Goal: Find specific page/section: Find specific page/section

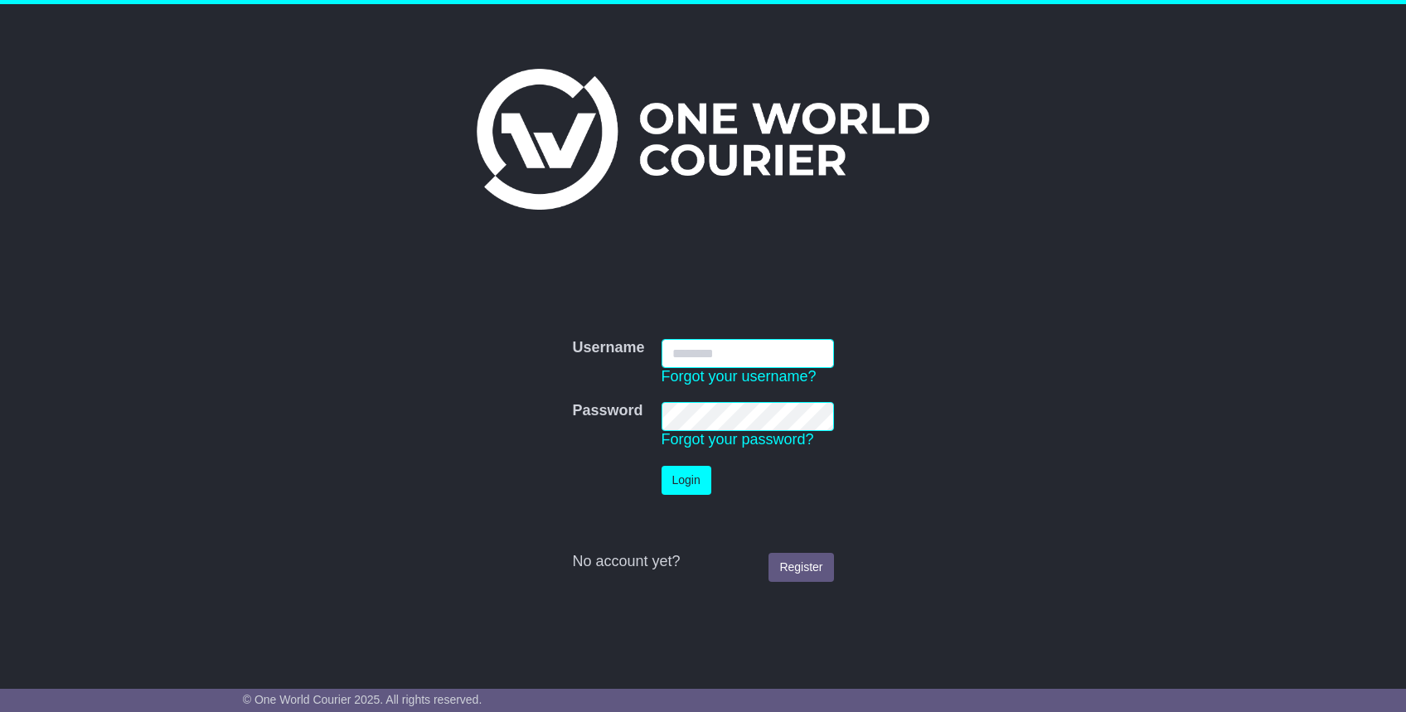
click at [685, 340] on input "Username" at bounding box center [748, 353] width 172 height 29
type input "**********"
click at [662, 470] on button "Login" at bounding box center [687, 480] width 50 height 29
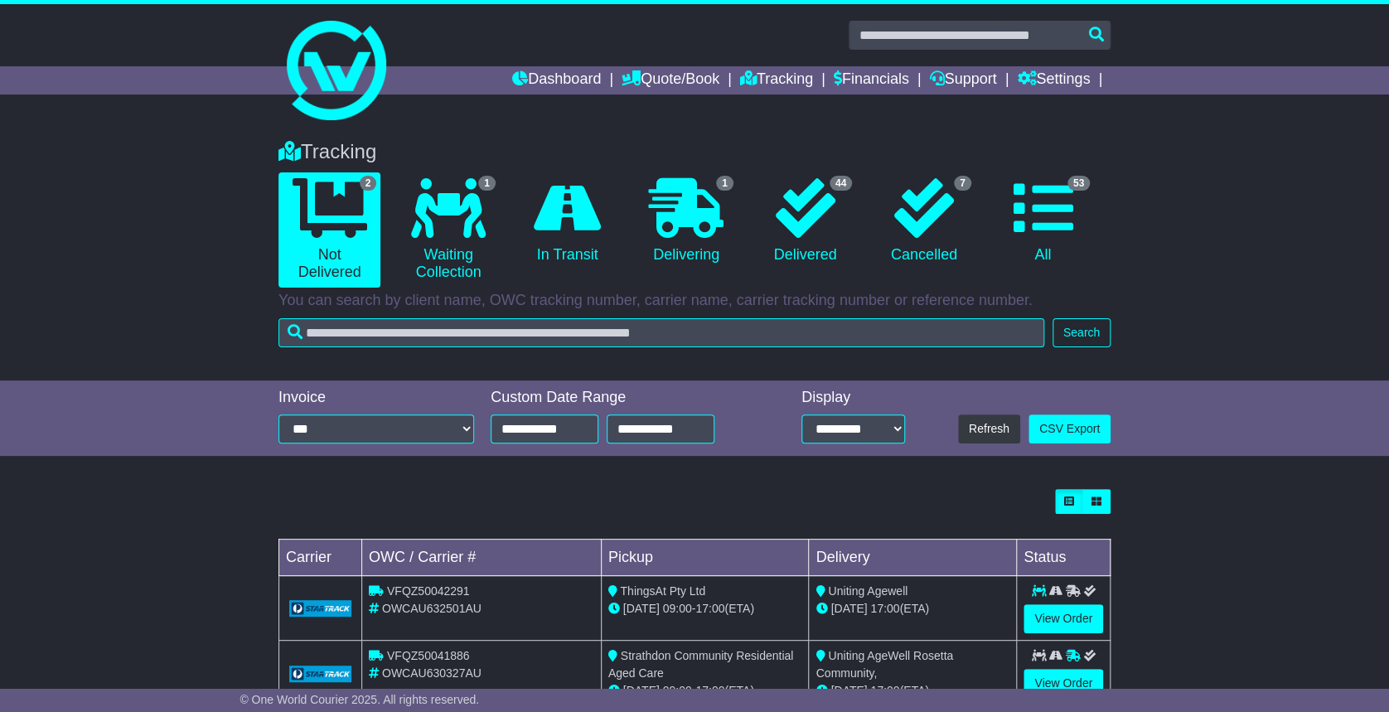
scroll to position [53, 0]
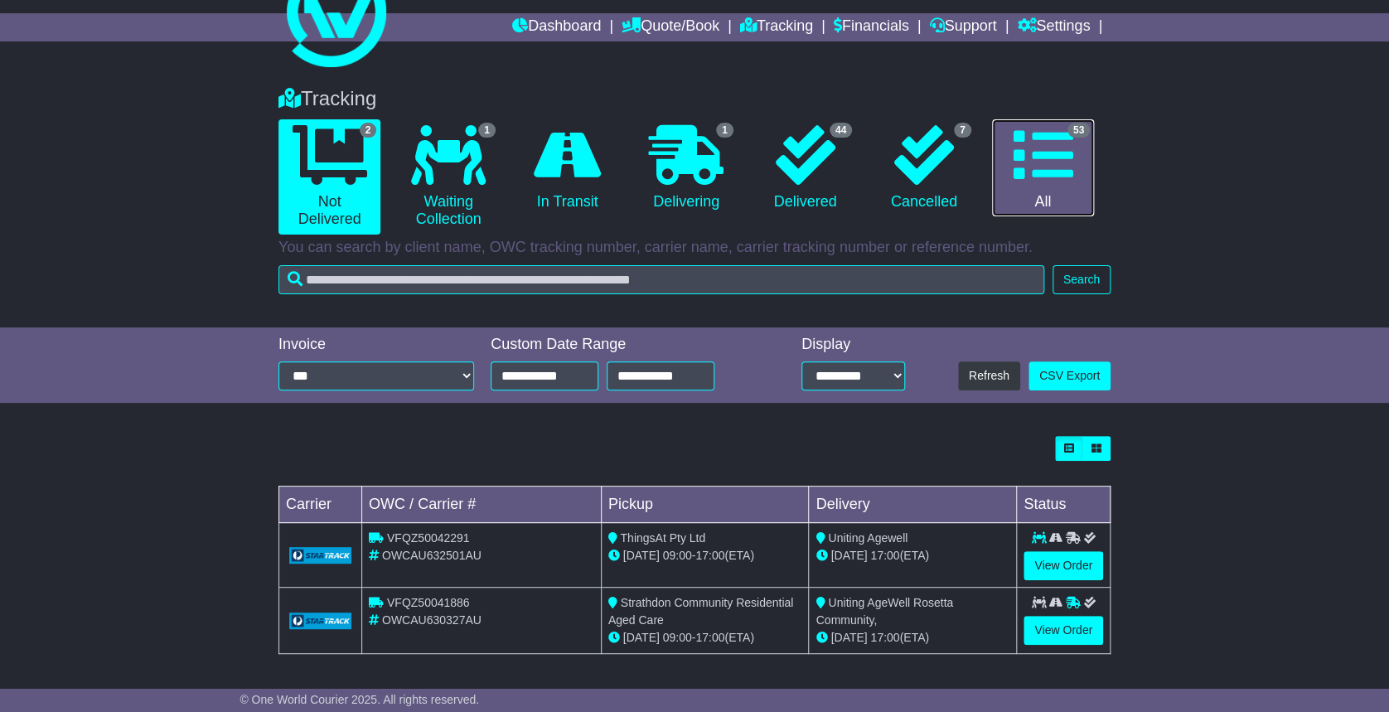
click at [1036, 172] on icon at bounding box center [1043, 155] width 60 height 60
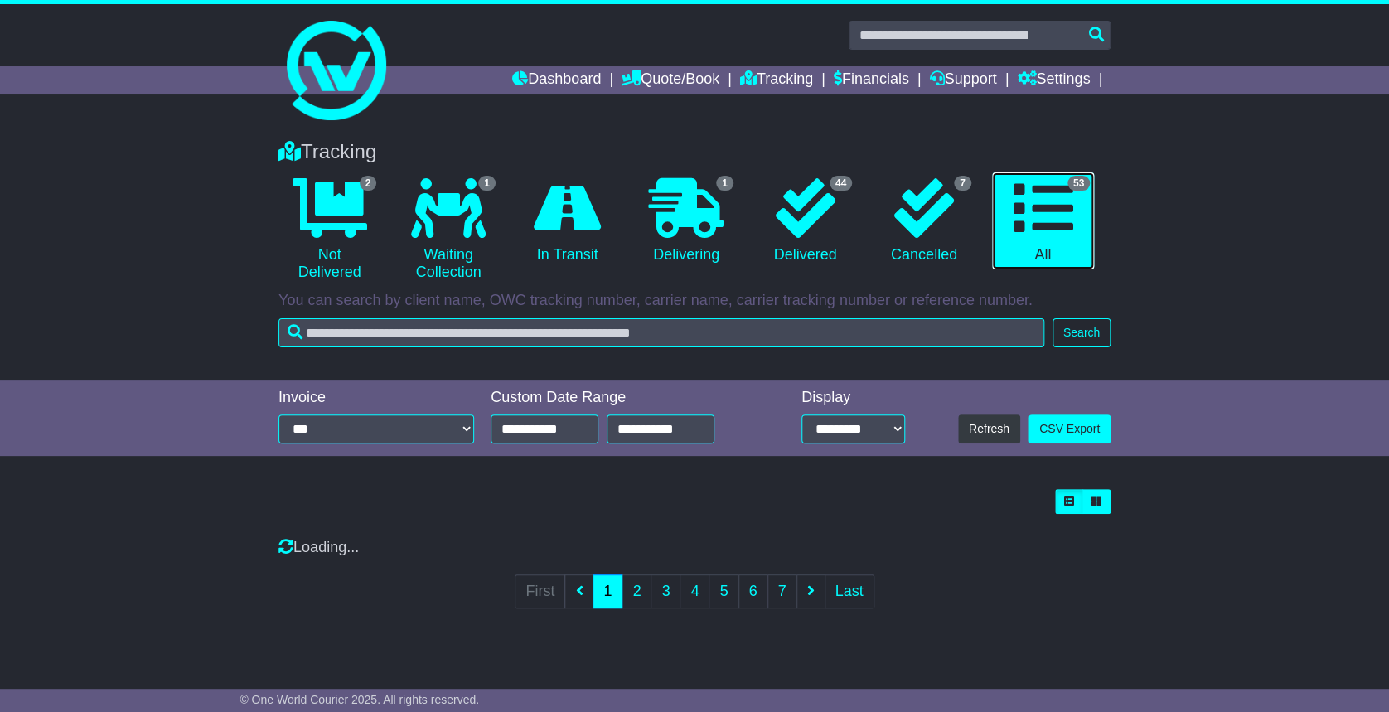
scroll to position [0, 0]
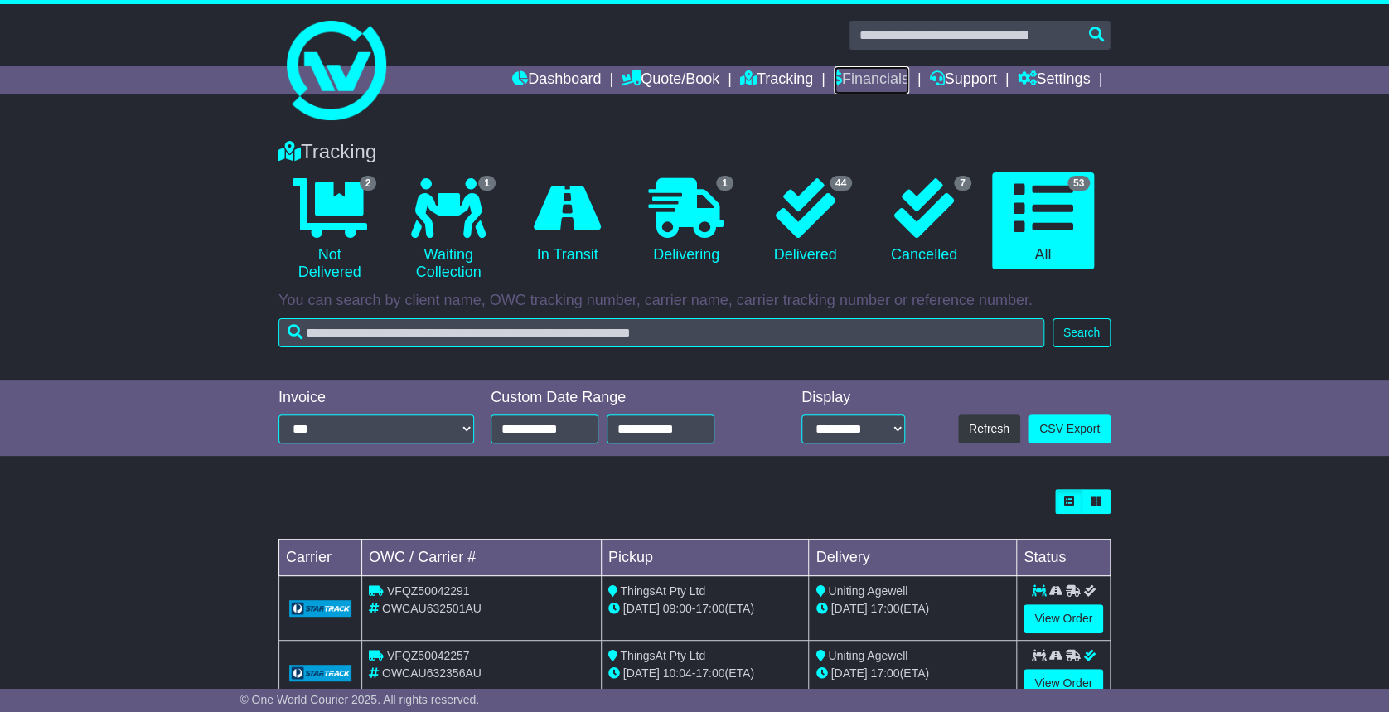
click at [847, 71] on link "Financials" at bounding box center [871, 80] width 75 height 28
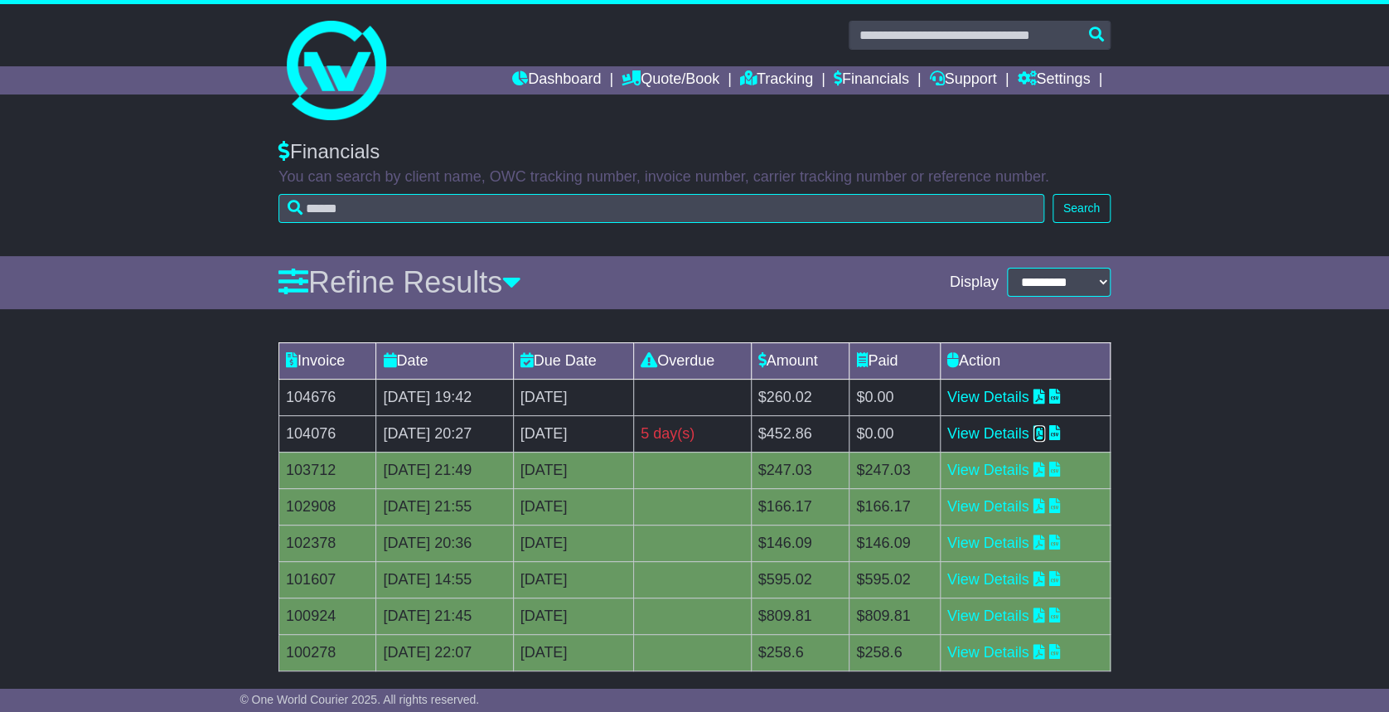
click at [1045, 431] on icon at bounding box center [1040, 432] width 12 height 15
